Goal: Task Accomplishment & Management: Manage account settings

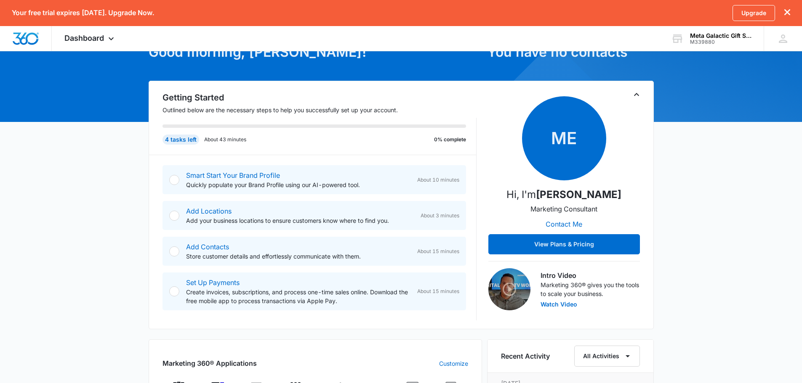
scroll to position [140, 0]
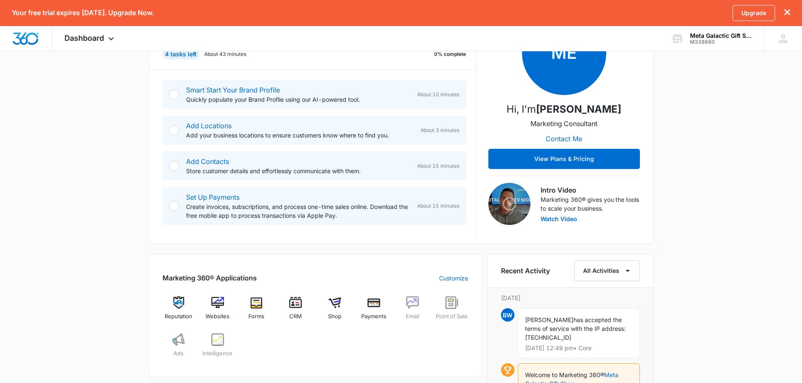
click at [504, 205] on img at bounding box center [509, 204] width 42 height 42
click at [554, 217] on button "Watch Video" at bounding box center [558, 219] width 37 height 6
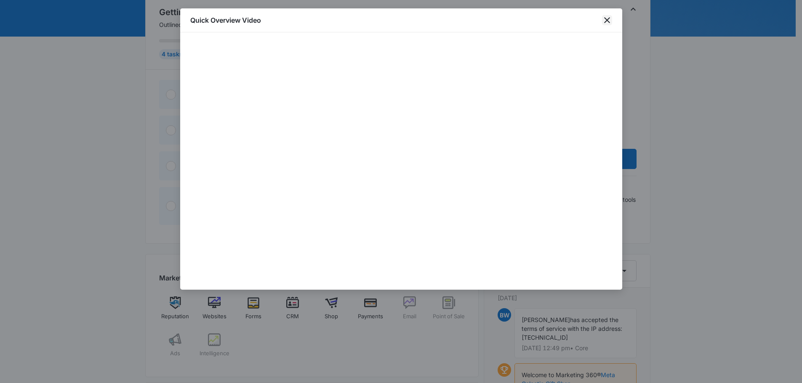
click at [607, 17] on icon "close" at bounding box center [607, 20] width 10 height 10
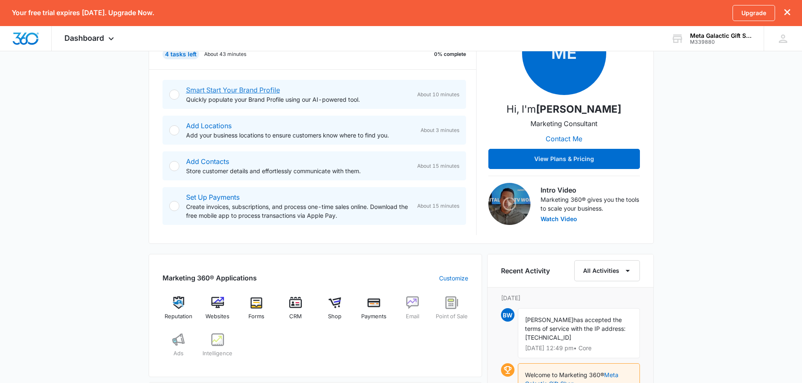
click at [205, 90] on link "Smart Start Your Brand Profile" at bounding box center [233, 90] width 94 height 8
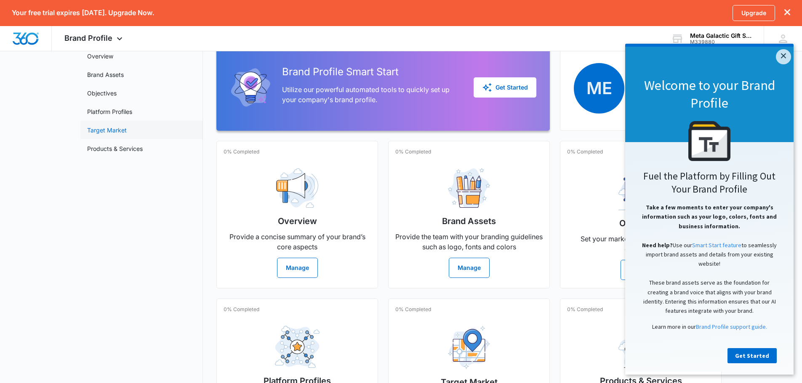
scroll to position [70, 0]
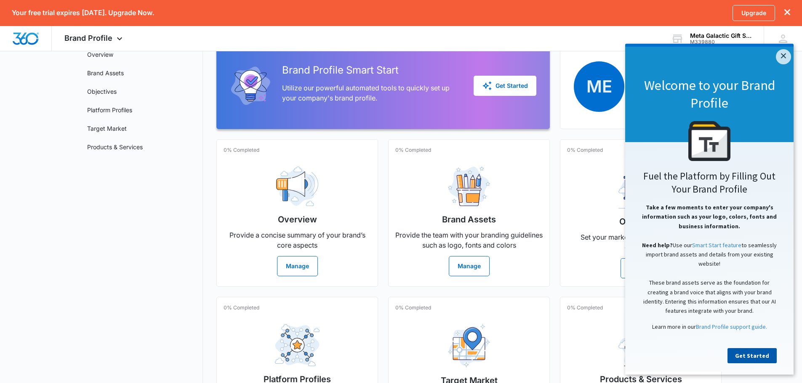
click at [749, 359] on link "Get Started" at bounding box center [751, 356] width 49 height 15
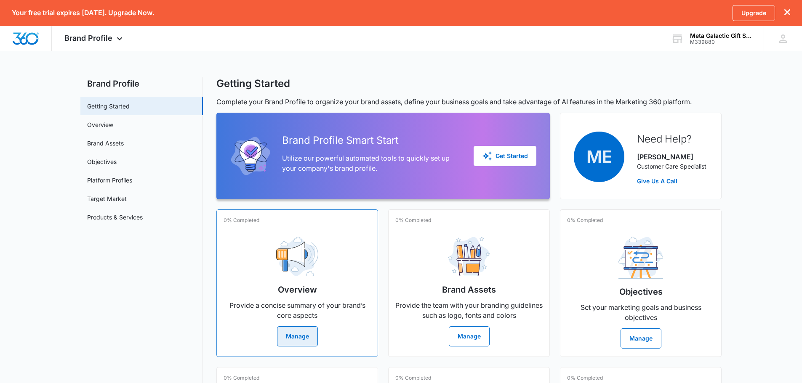
click at [284, 341] on button "Manage" at bounding box center [297, 337] width 41 height 20
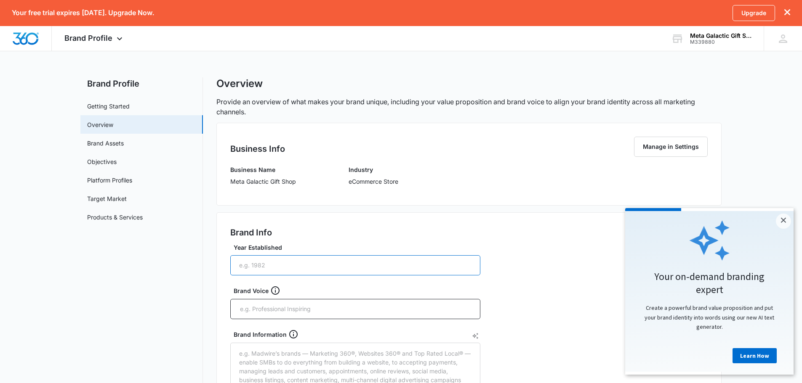
click at [253, 267] on input "Year Established" at bounding box center [355, 266] width 250 height 20
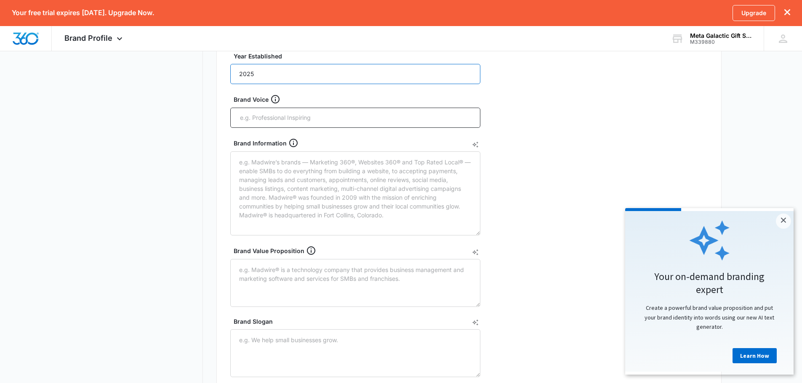
scroll to position [210, 0]
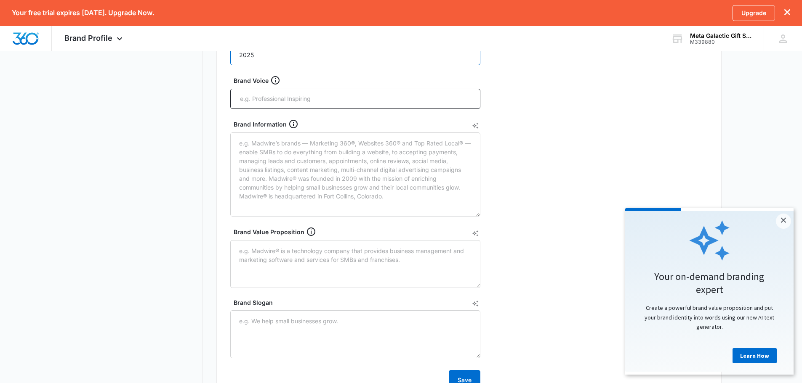
type input "2025"
